Goal: Information Seeking & Learning: Learn about a topic

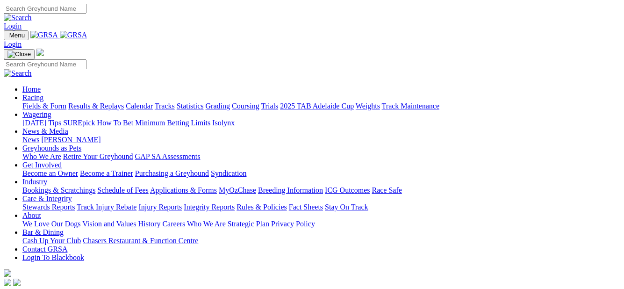
click at [39, 102] on link "Fields & Form" at bounding box center [44, 106] width 44 height 8
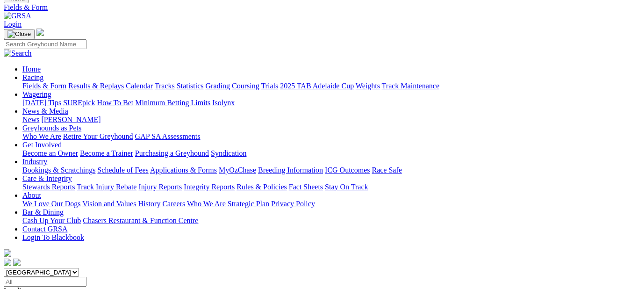
scroll to position [47, 0]
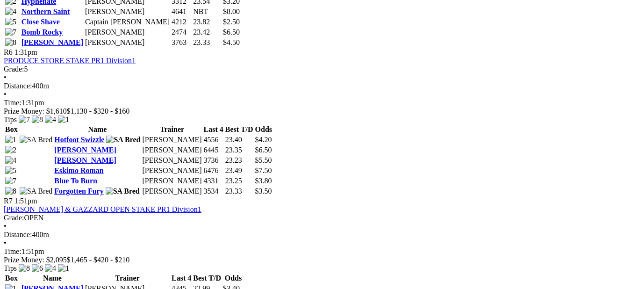
scroll to position [1169, 0]
